Goal: Navigation & Orientation: Find specific page/section

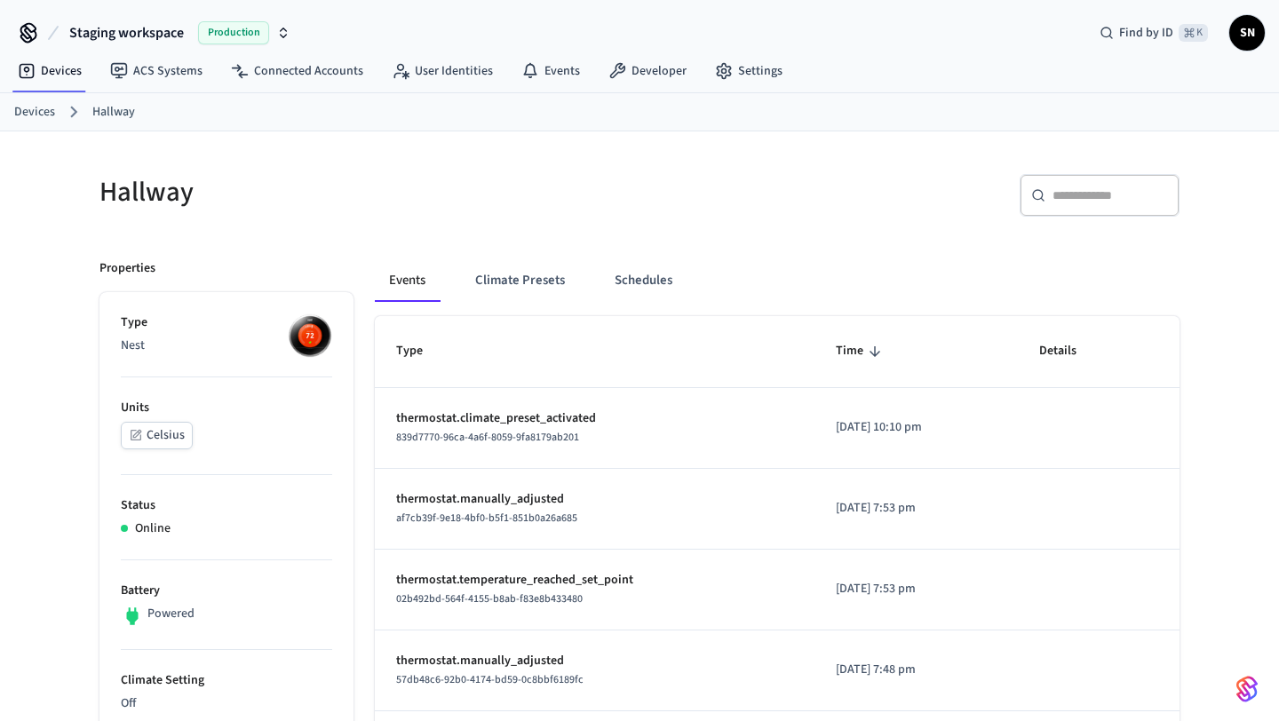
scroll to position [134, 0]
click at [176, 67] on link "ACS Systems" at bounding box center [156, 71] width 121 height 32
click at [288, 76] on link "Connected Accounts" at bounding box center [297, 71] width 161 height 32
click at [169, 62] on link "ACS Systems" at bounding box center [156, 71] width 121 height 32
click at [57, 63] on link "Devices" at bounding box center [50, 71] width 92 height 32
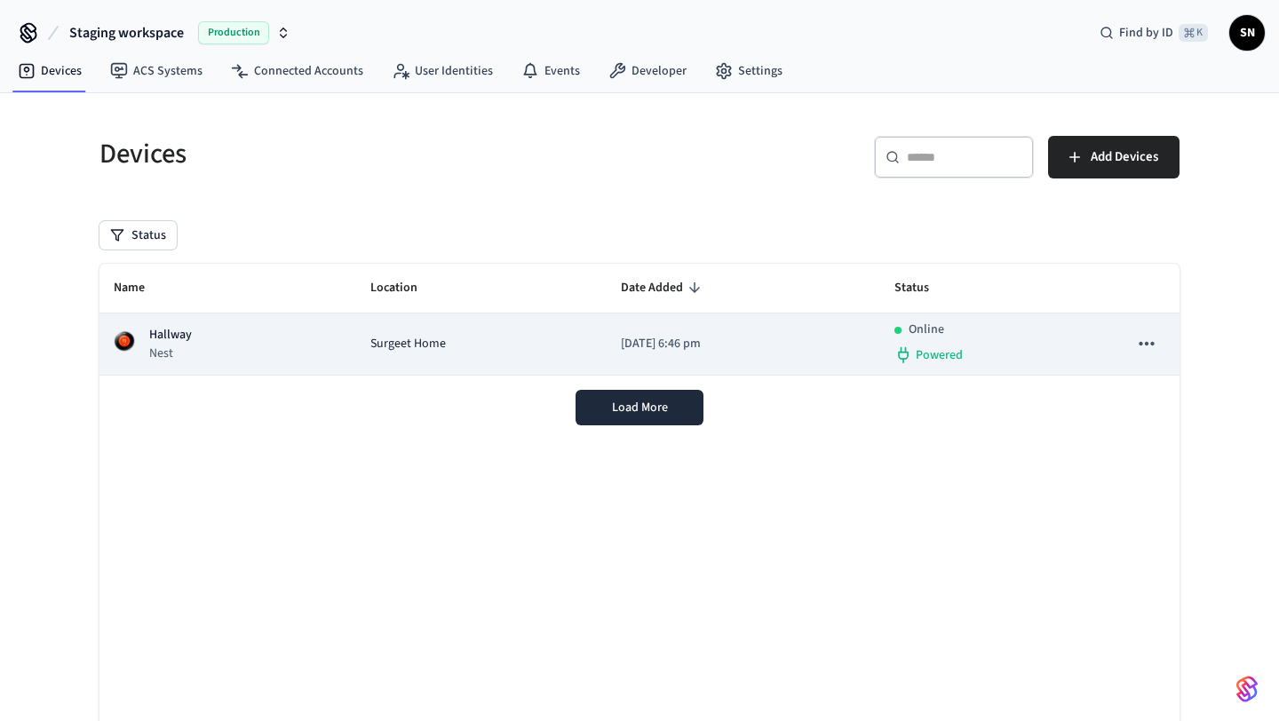
click at [409, 319] on td "Surgeet Home" at bounding box center [481, 344] width 250 height 62
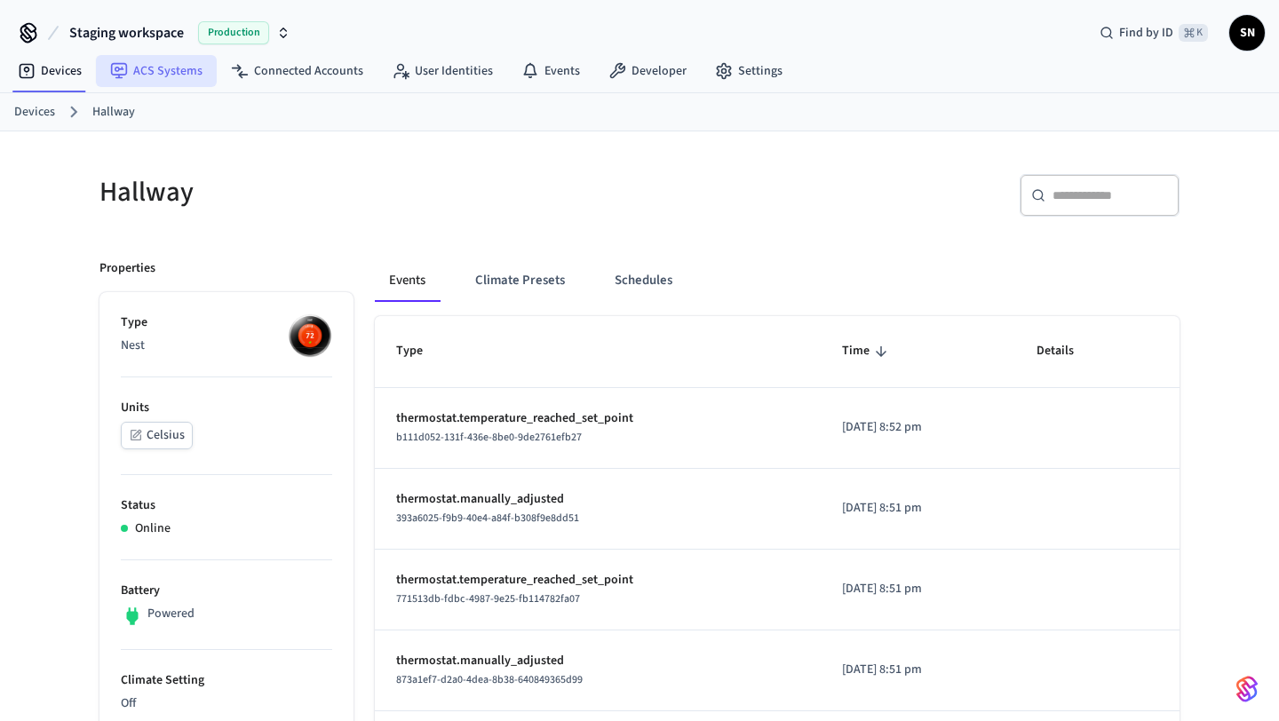
click at [159, 62] on link "ACS Systems" at bounding box center [156, 71] width 121 height 32
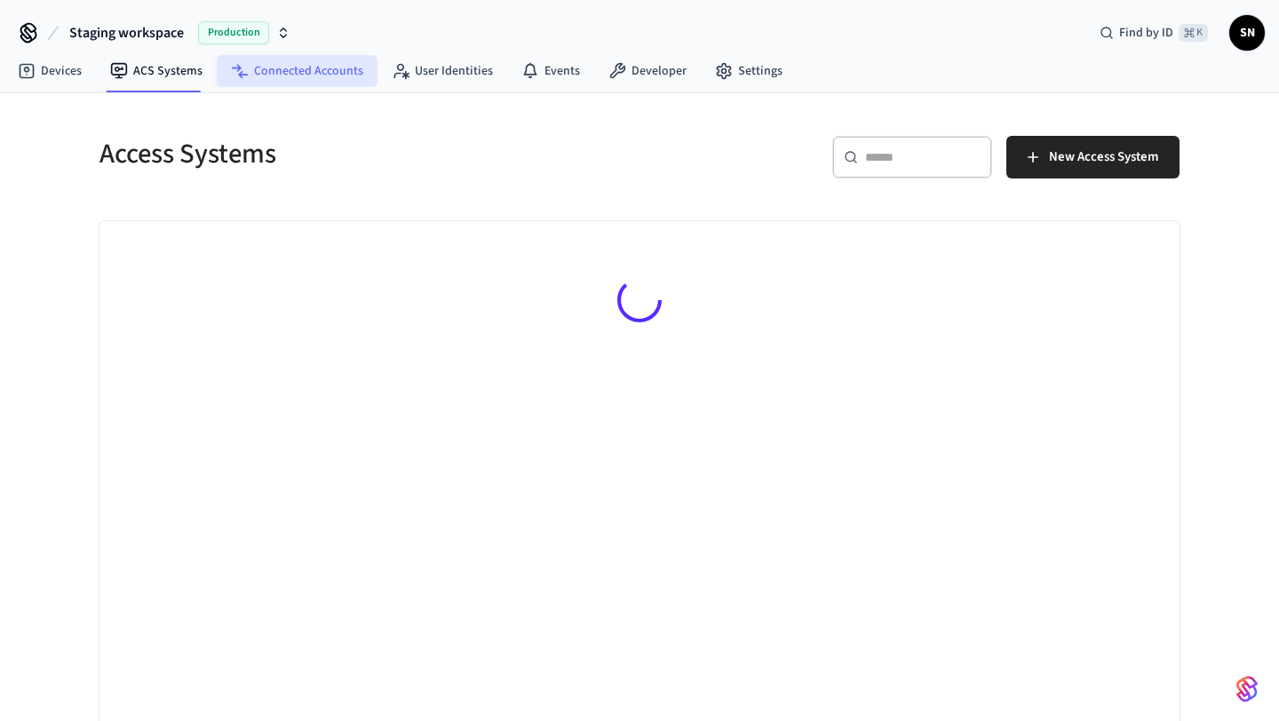
click at [279, 60] on link "Connected Accounts" at bounding box center [297, 71] width 161 height 32
